Goal: Task Accomplishment & Management: Use online tool/utility

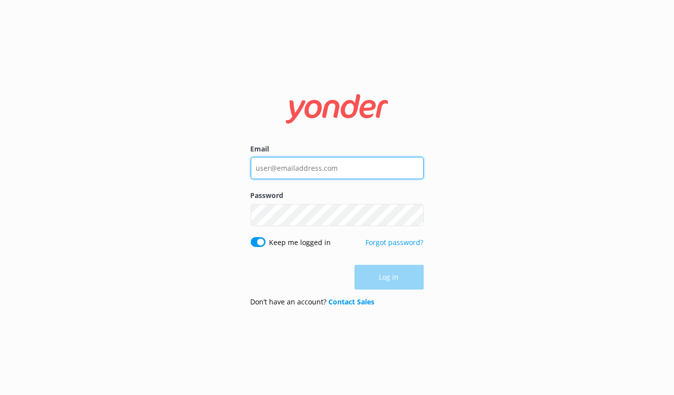
type input "[EMAIL_ADDRESS][DOMAIN_NAME]"
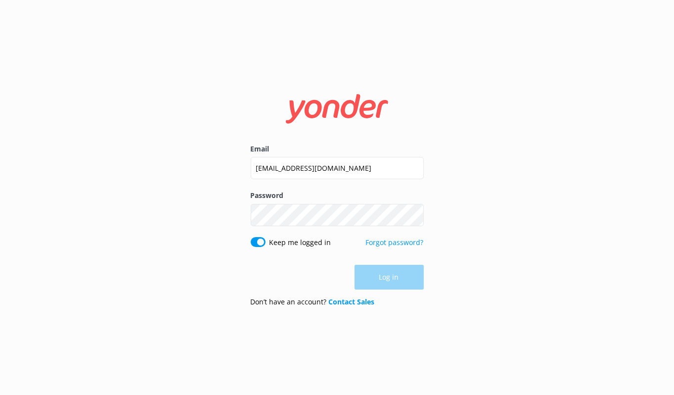
click at [404, 278] on div "Log in" at bounding box center [337, 277] width 173 height 25
click at [387, 281] on button "Log in" at bounding box center [389, 277] width 69 height 25
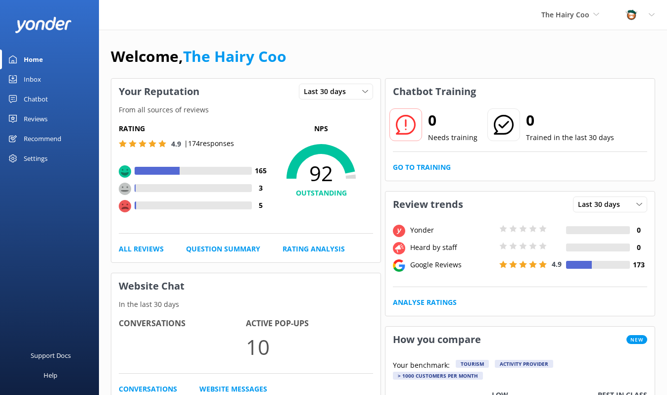
click at [27, 76] on div "Inbox" at bounding box center [32, 79] width 17 height 20
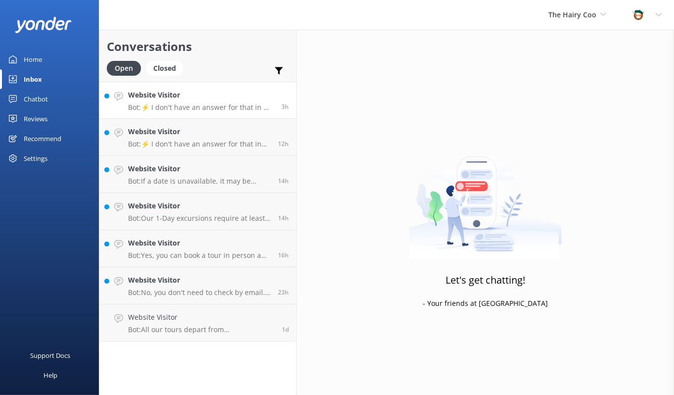
click at [161, 113] on link "Website Visitor Bot: ⚡ I don't have an answer for that in my knowledge base. Pl…" at bounding box center [197, 100] width 197 height 37
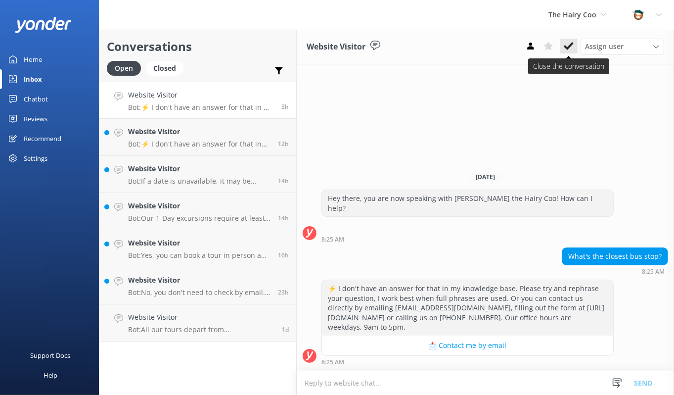
click at [570, 48] on use at bounding box center [569, 46] width 10 height 8
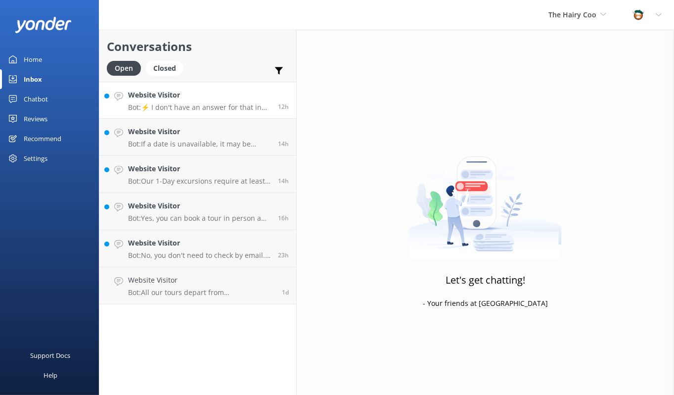
click at [198, 103] on p "Bot: ⚡ I don't have an answer for that in my knowledge base. Please try and rep…" at bounding box center [199, 107] width 142 height 9
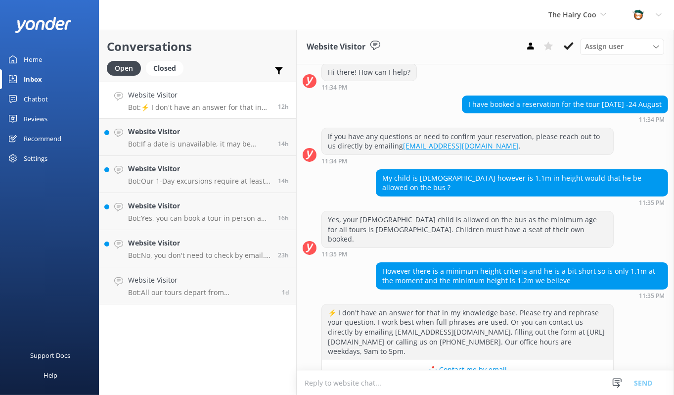
scroll to position [119, 0]
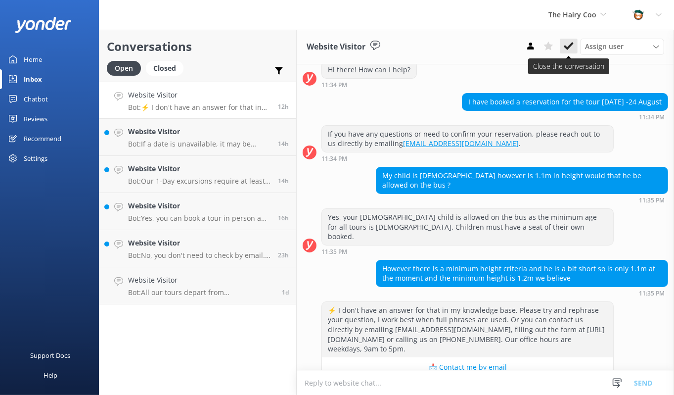
drag, startPoint x: 569, startPoint y: 44, endPoint x: 425, endPoint y: 83, distance: 148.6
click at [568, 44] on icon at bounding box center [569, 46] width 10 height 10
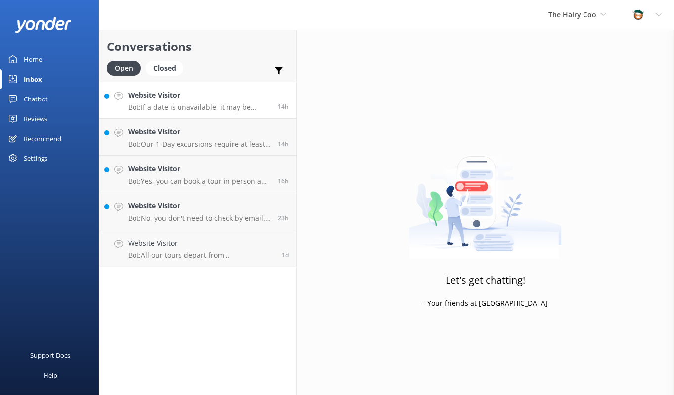
click at [199, 100] on div "Website Visitor Bot: If a date is unavailable, it may be because the tour is no…" at bounding box center [199, 100] width 142 height 21
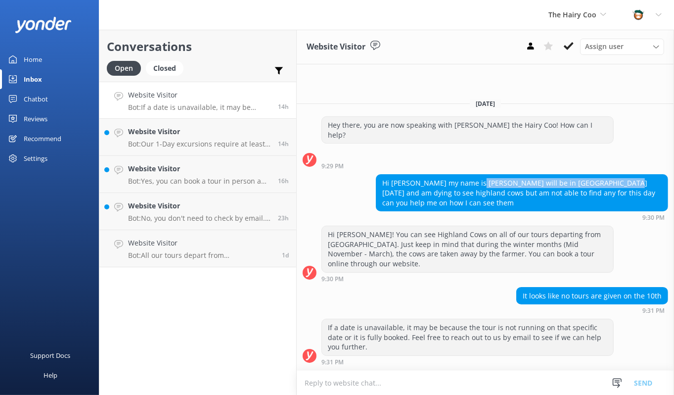
drag, startPoint x: 474, startPoint y: 192, endPoint x: 608, endPoint y: 194, distance: 134.5
click at [608, 194] on div "Hi Hamish my name is Jessica I will be in Edinburgh Oct 10th and am dying to se…" at bounding box center [521, 193] width 291 height 36
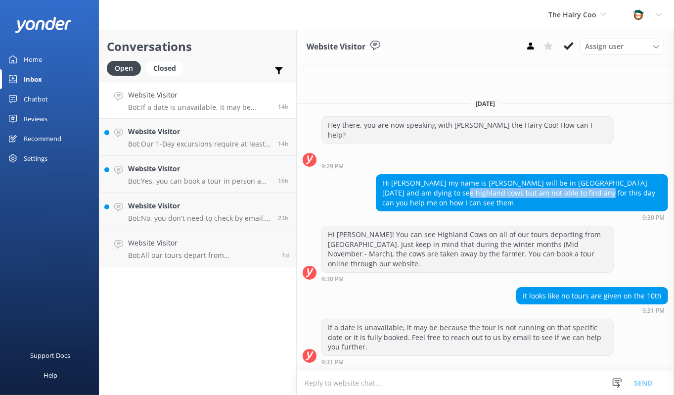
drag, startPoint x: 450, startPoint y: 205, endPoint x: 569, endPoint y: 205, distance: 119.2
click at [569, 205] on div "Hi Hamish my name is Jessica I will be in Edinburgh Oct 10th and am dying to se…" at bounding box center [521, 193] width 291 height 36
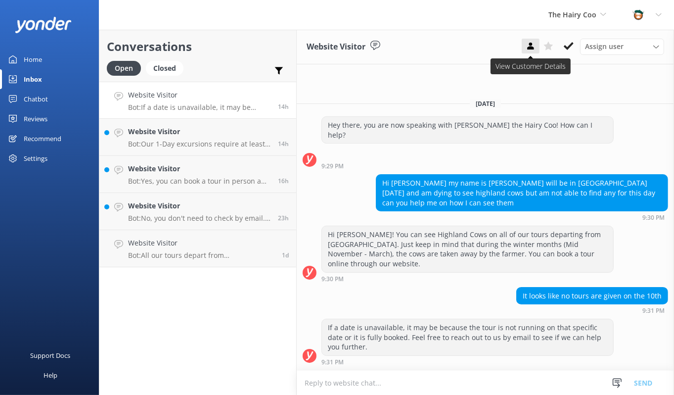
click at [522, 46] on div "Website Visitor Assign user Sarah Jamieson The Hairy Coo" at bounding box center [485, 47] width 377 height 35
click at [528, 46] on icon at bounding box center [531, 46] width 10 height 10
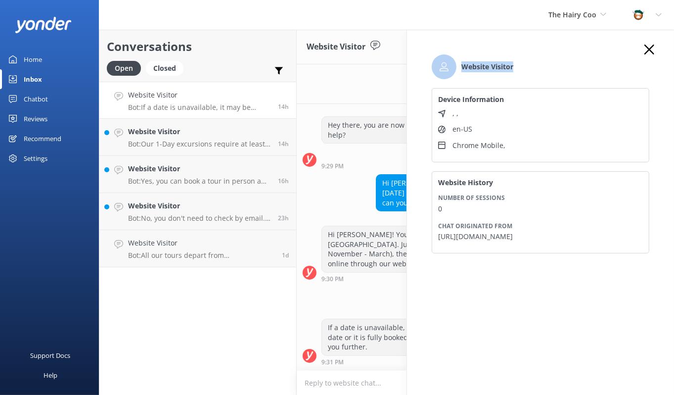
click at [653, 53] on div "Website Visitor Device Information , , en-US Chrome Mobile , Website History Nu…" at bounding box center [540, 227] width 267 height 395
drag, startPoint x: 653, startPoint y: 53, endPoint x: 644, endPoint y: 50, distance: 10.0
click at [643, 50] on div "Website Visitor Device Information , , en-US Chrome Mobile , Website History Nu…" at bounding box center [540, 158] width 237 height 227
click at [651, 51] on use "button" at bounding box center [649, 50] width 10 height 10
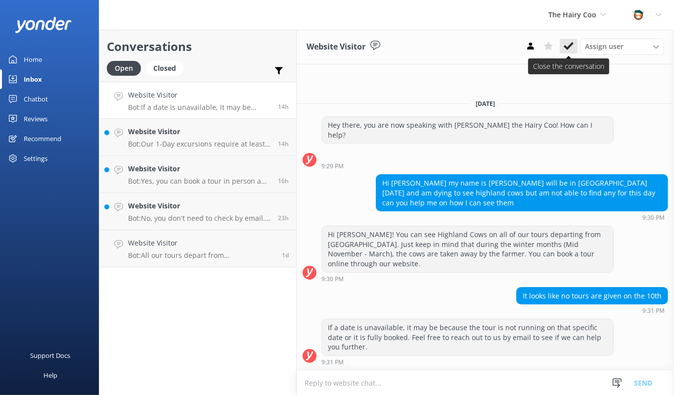
click at [566, 44] on icon at bounding box center [569, 46] width 10 height 10
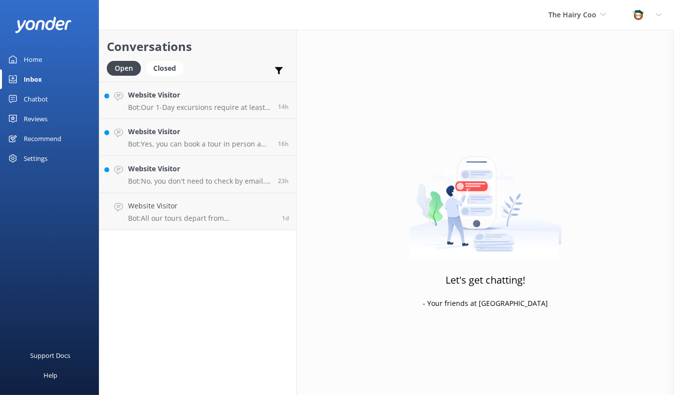
click at [184, 102] on div "Website Visitor Bot: Our 1-Day excursions require at least 24 hours notice prio…" at bounding box center [199, 100] width 142 height 21
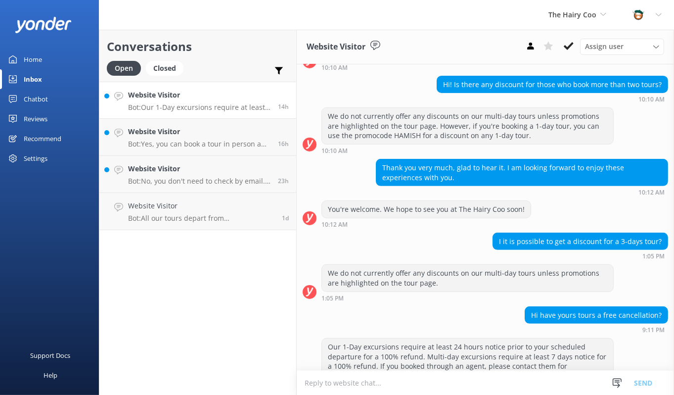
scroll to position [346, 0]
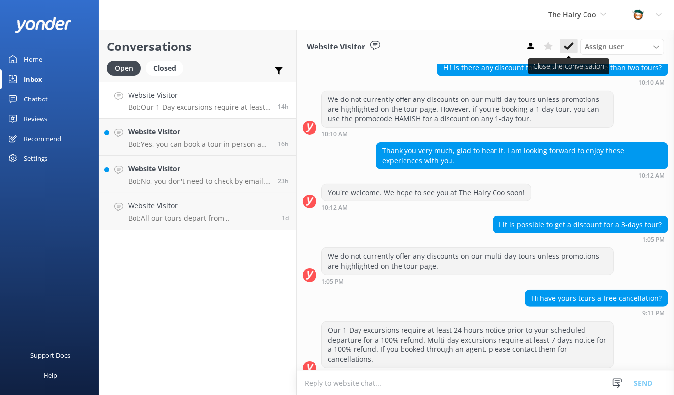
click at [573, 44] on use at bounding box center [569, 46] width 10 height 8
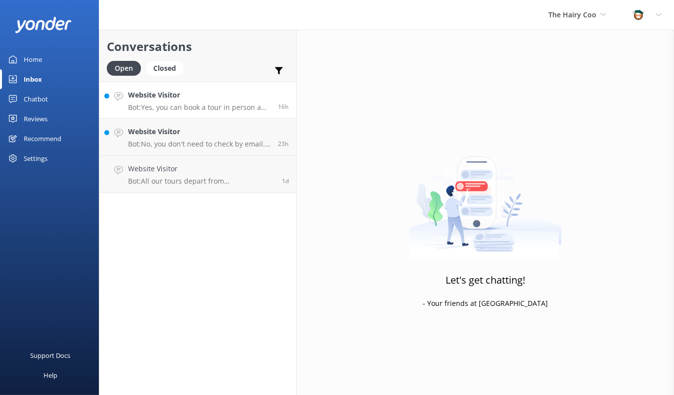
click at [207, 100] on div "Website Visitor Bot: Yes, you can book a tour in person and pay with cash at th…" at bounding box center [199, 100] width 142 height 21
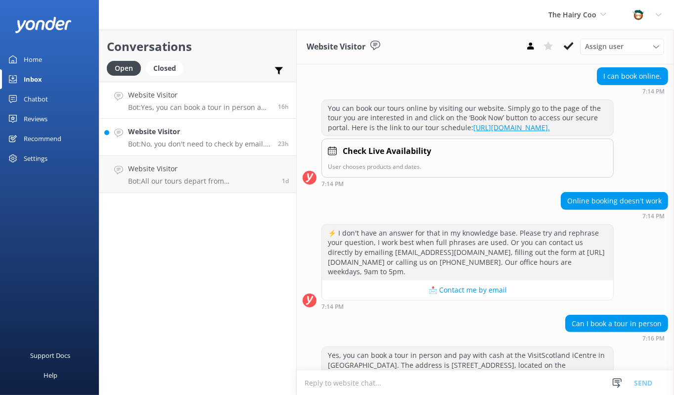
scroll to position [370, 0]
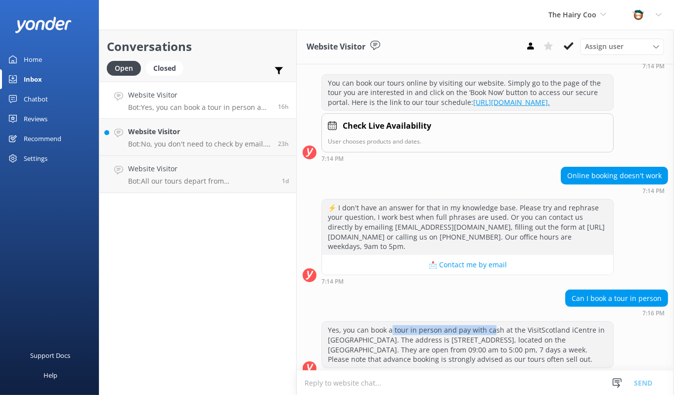
drag, startPoint x: 390, startPoint y: 317, endPoint x: 493, endPoint y: 318, distance: 102.9
click at [493, 321] on div "Yes, you can book a tour in person and pay with cash at the VisitScotland iCent…" at bounding box center [467, 343] width 291 height 45
click at [561, 325] on div "Yes, you can book a tour in person and pay with cash at the VisitScotland iCent…" at bounding box center [467, 343] width 291 height 45
click at [574, 46] on icon at bounding box center [569, 46] width 10 height 10
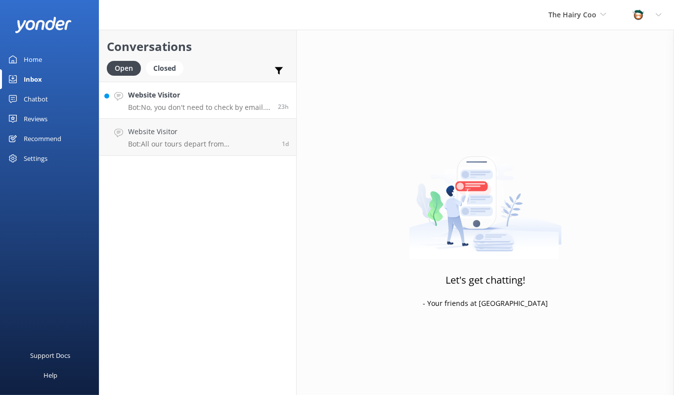
click at [199, 100] on h4 "Website Visitor" at bounding box center [199, 95] width 142 height 11
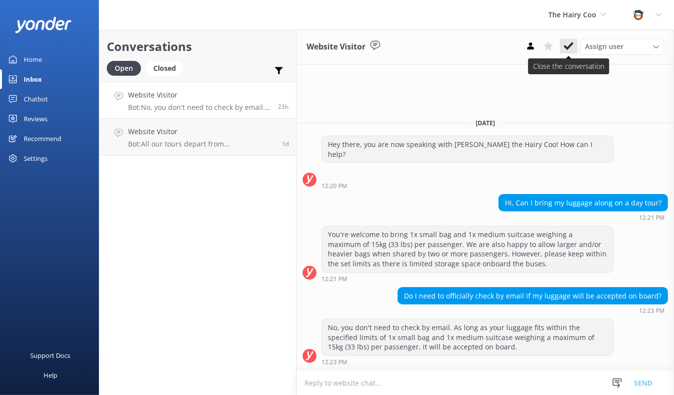
click at [572, 46] on icon at bounding box center [569, 46] width 10 height 10
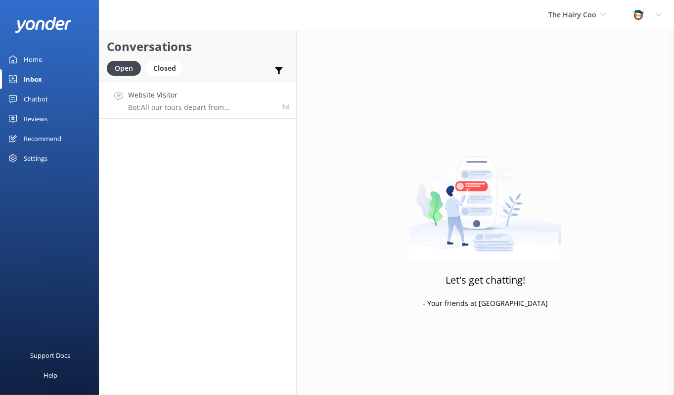
click at [169, 101] on div "Website Visitor Bot: All our tours depart from Edinburgh, and we are unfortunat…" at bounding box center [201, 100] width 146 height 21
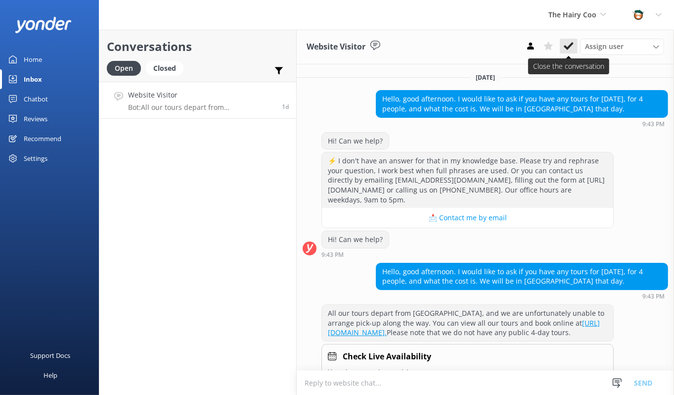
click at [570, 44] on icon at bounding box center [569, 46] width 10 height 10
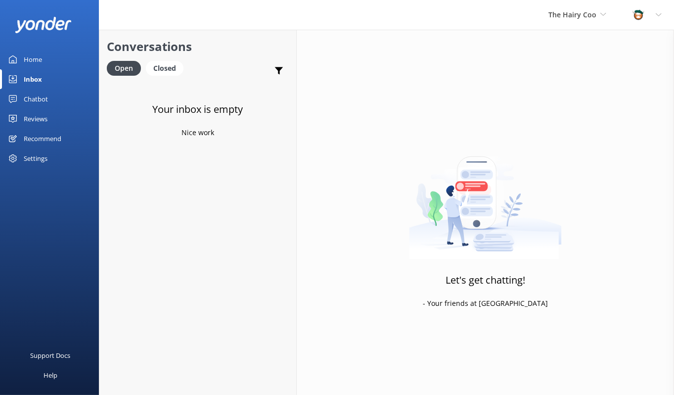
click at [23, 100] on link "Chatbot" at bounding box center [49, 99] width 99 height 20
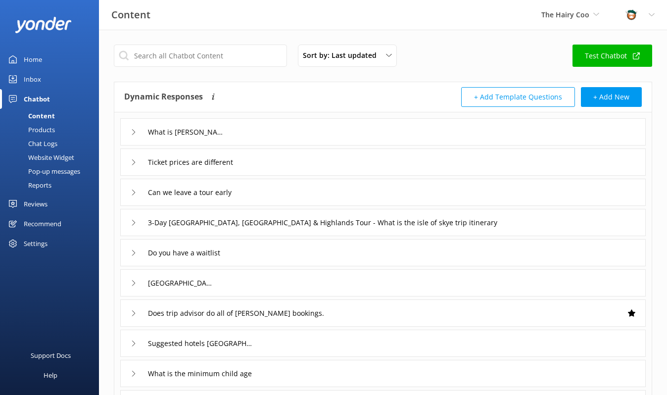
click at [40, 225] on div "Recommend" at bounding box center [43, 224] width 38 height 20
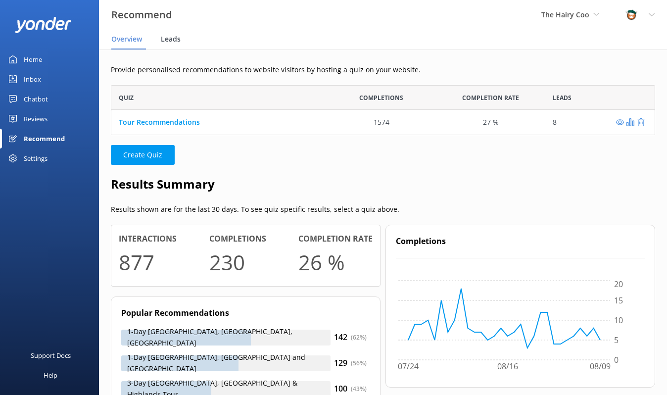
click at [170, 40] on span "Leads" at bounding box center [171, 39] width 20 height 10
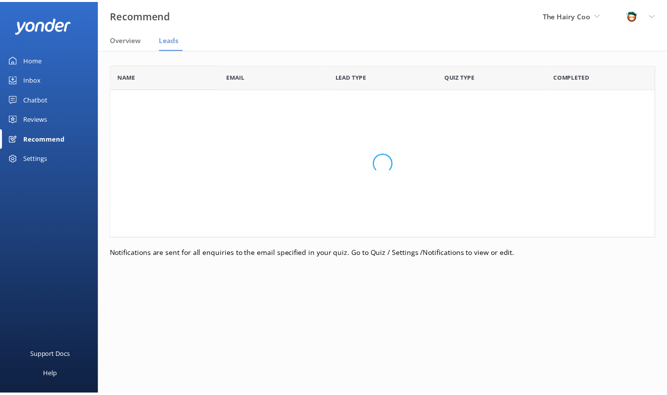
scroll to position [215, 544]
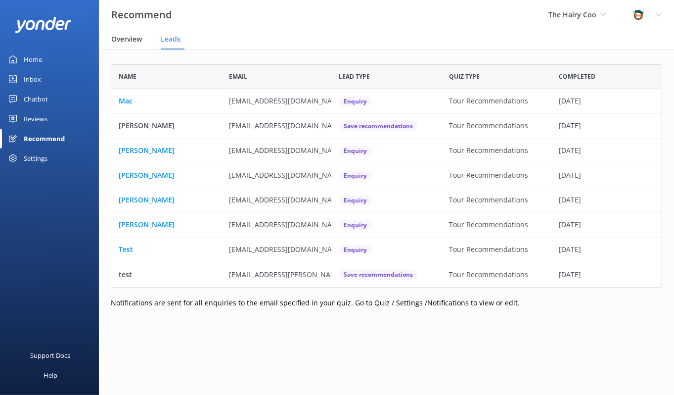
click at [121, 38] on span "Overview" at bounding box center [126, 39] width 31 height 10
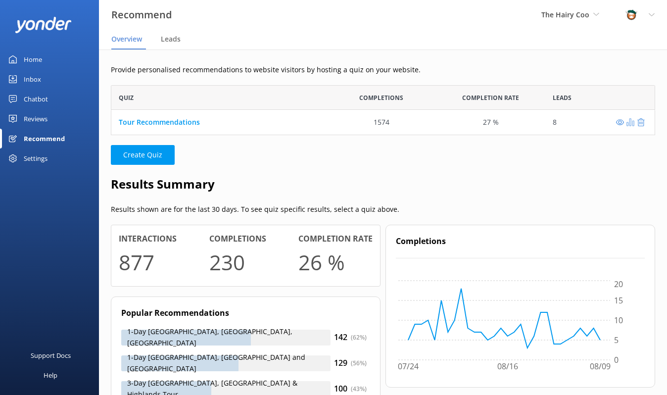
click at [628, 123] on use "grid" at bounding box center [630, 122] width 8 height 8
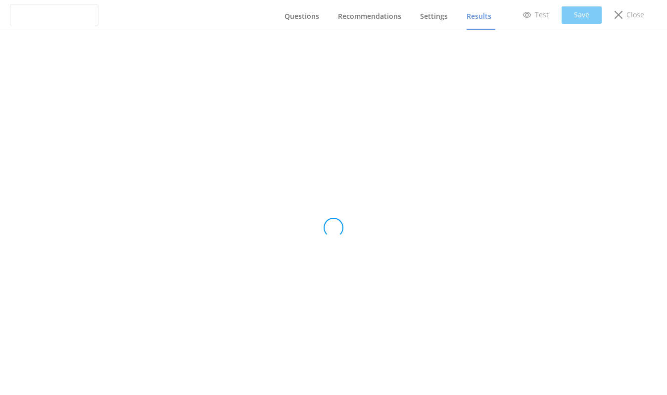
type input "Tour Recommendations"
